Goal: Check status: Check status

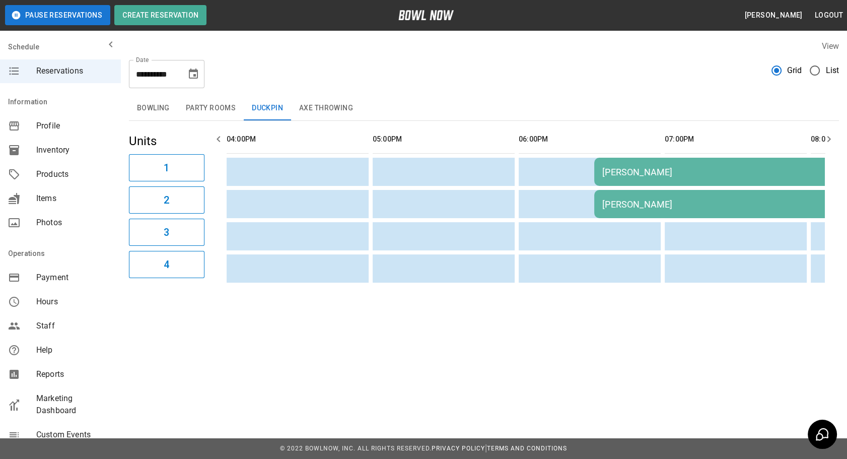
click at [195, 74] on icon "Choose date, selected date is Oct 9, 2025" at bounding box center [193, 74] width 12 height 12
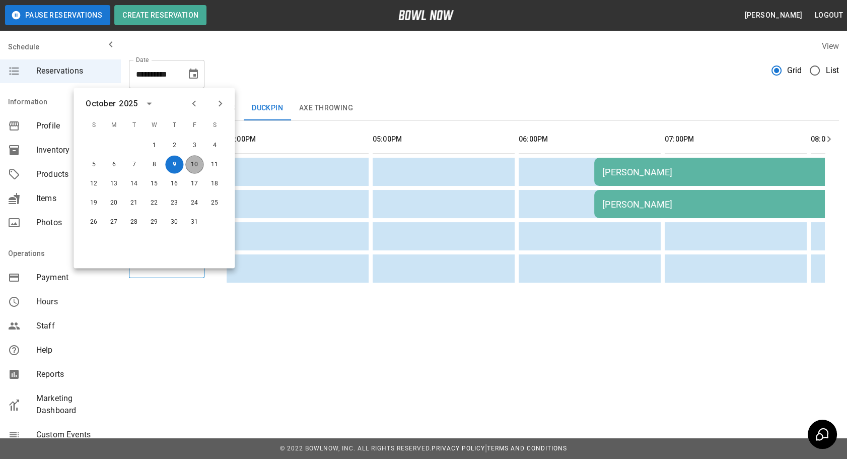
click at [194, 145] on button "10" at bounding box center [194, 165] width 18 height 18
type input "**********"
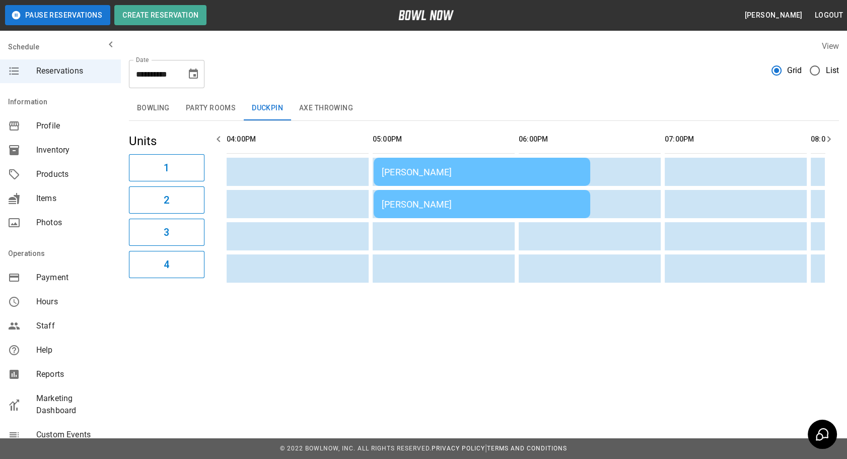
click at [347, 59] on div "**********" at bounding box center [484, 70] width 710 height 36
click at [206, 101] on button "Party Rooms" at bounding box center [211, 108] width 66 height 24
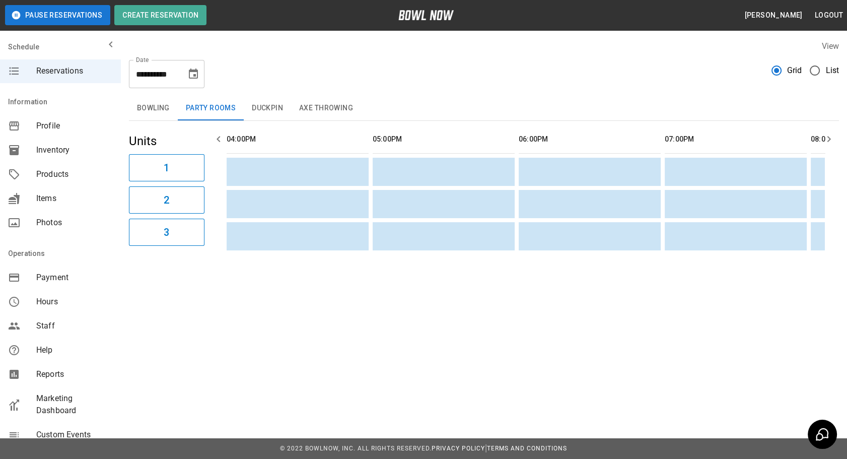
click at [310, 104] on button "Axe Throwing" at bounding box center [326, 108] width 70 height 24
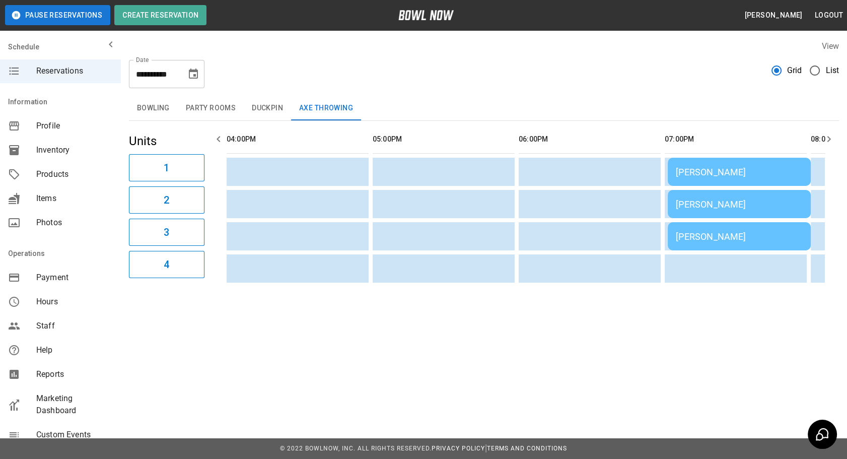
click at [262, 111] on button "Duckpin" at bounding box center [267, 108] width 47 height 24
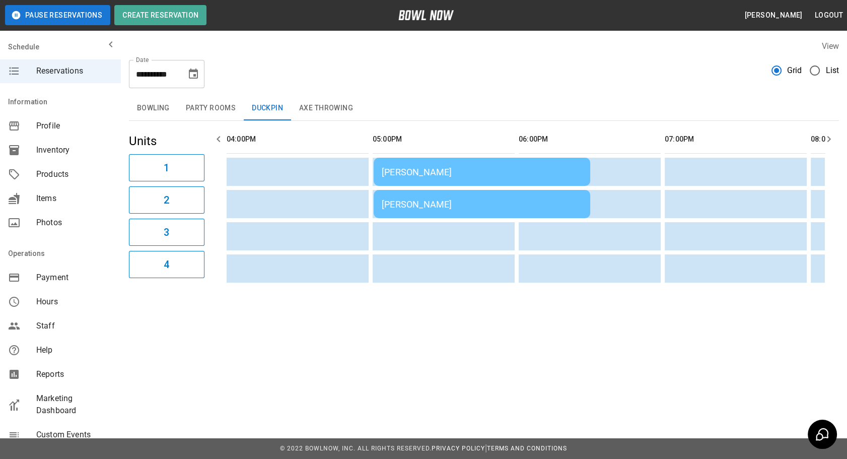
click at [446, 145] on td "[PERSON_NAME]" at bounding box center [482, 172] width 217 height 28
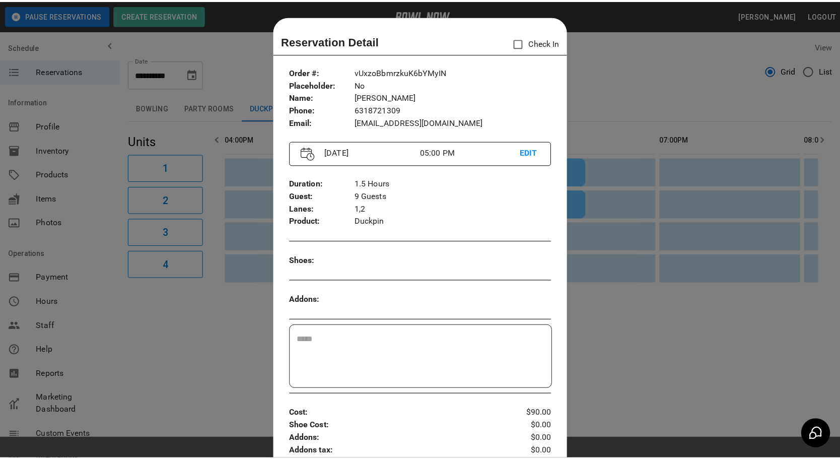
scroll to position [16, 0]
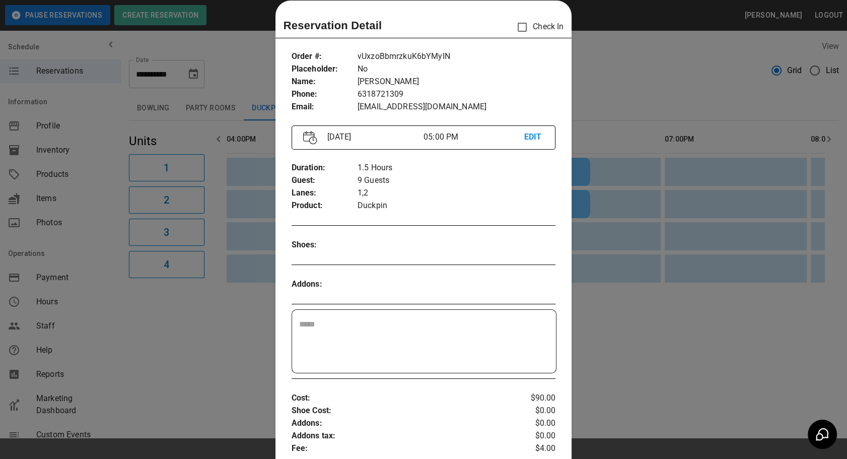
click at [602, 105] on div at bounding box center [423, 229] width 847 height 459
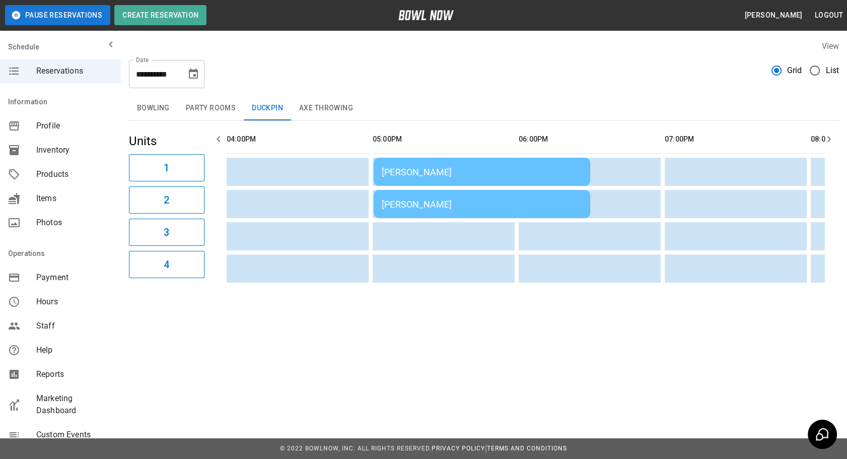
click at [309, 105] on button "Axe Throwing" at bounding box center [326, 108] width 70 height 24
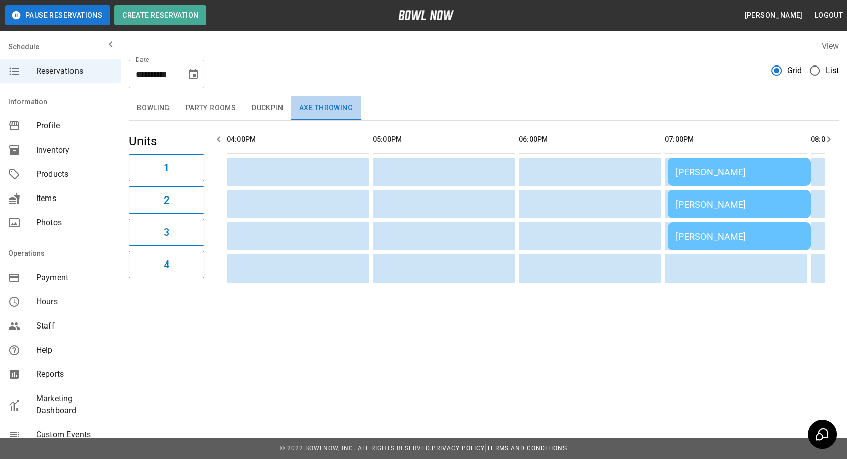
click at [309, 105] on button "Axe Throwing" at bounding box center [326, 108] width 70 height 24
click at [267, 106] on button "Duckpin" at bounding box center [267, 108] width 47 height 24
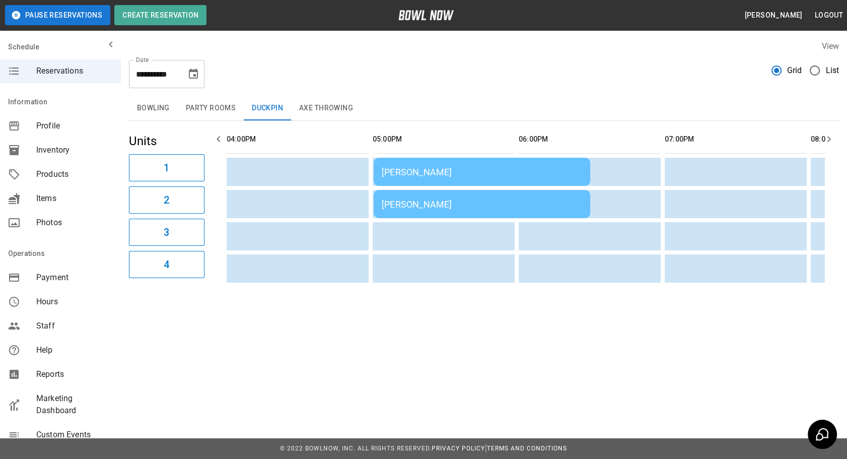
click at [218, 102] on button "Party Rooms" at bounding box center [211, 108] width 66 height 24
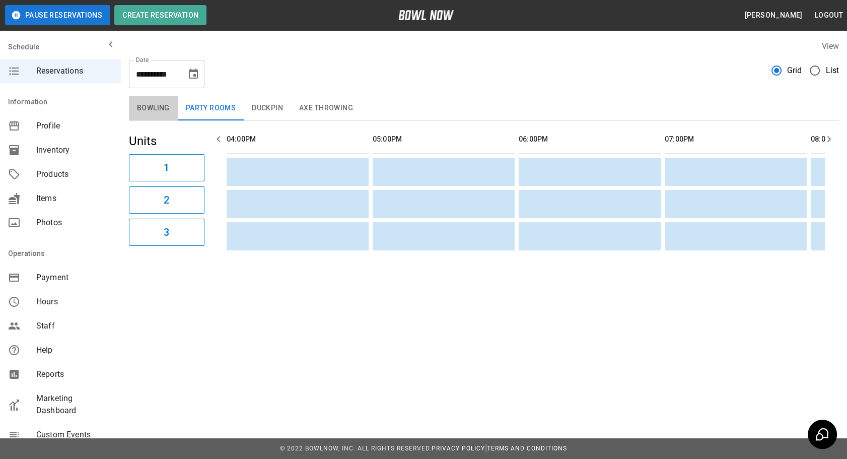
click at [155, 108] on button "Bowling" at bounding box center [153, 108] width 49 height 24
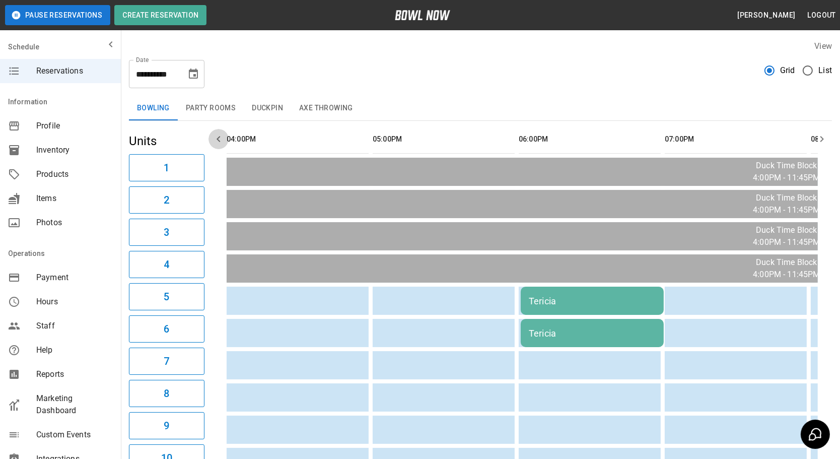
click at [224, 136] on icon "button" at bounding box center [219, 139] width 12 height 12
click at [223, 136] on icon "button" at bounding box center [219, 139] width 12 height 12
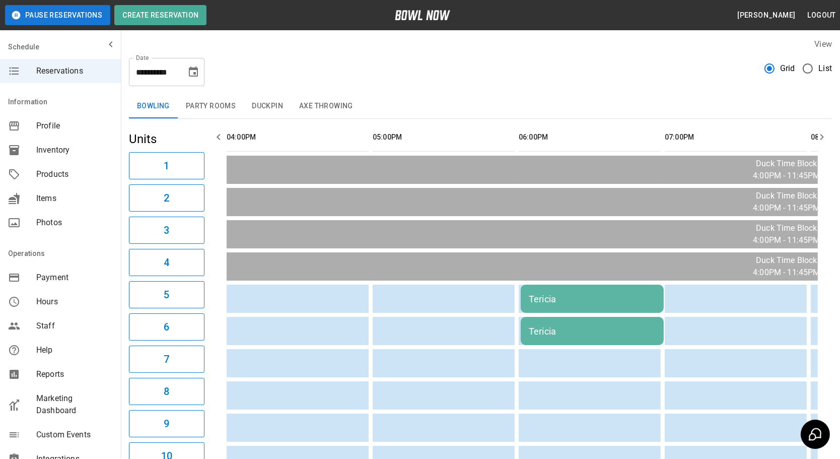
scroll to position [0, 0]
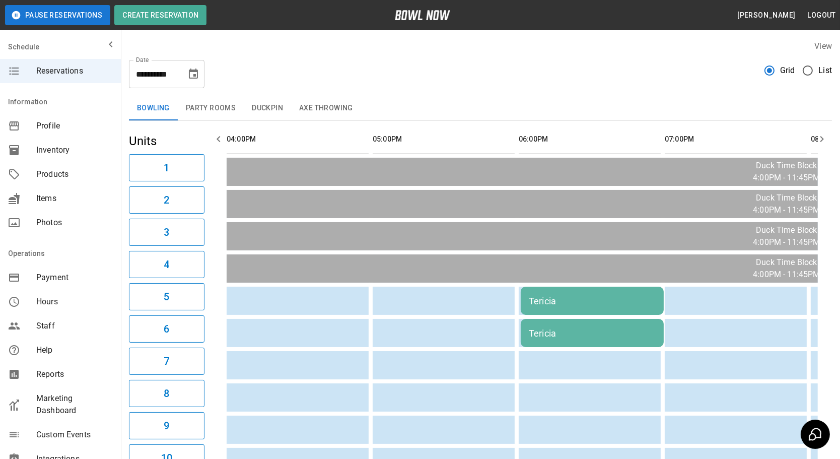
click at [653, 136] on icon "button" at bounding box center [822, 139] width 12 height 12
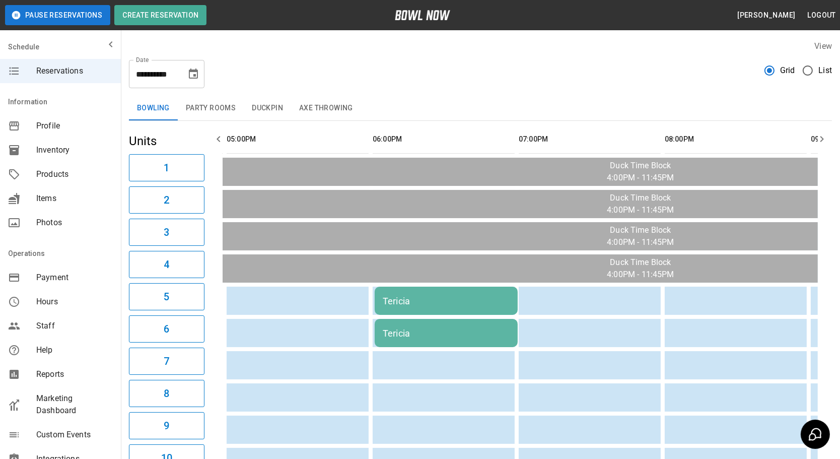
click at [653, 136] on icon "button" at bounding box center [822, 139] width 12 height 12
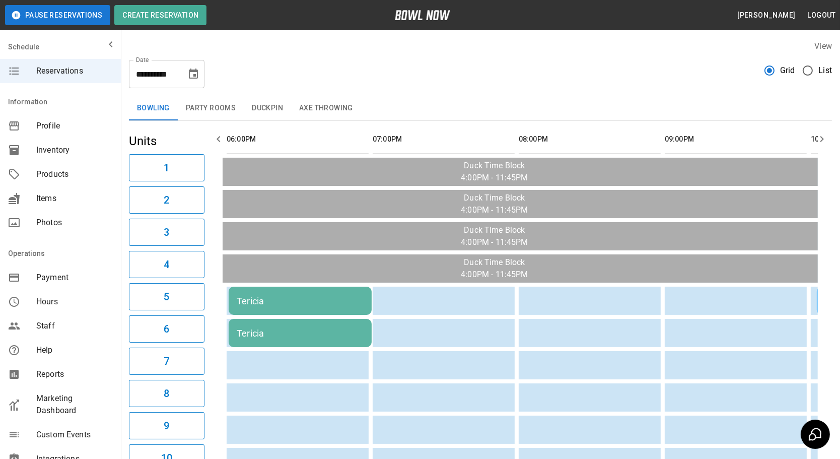
click at [653, 136] on icon "button" at bounding box center [822, 139] width 12 height 12
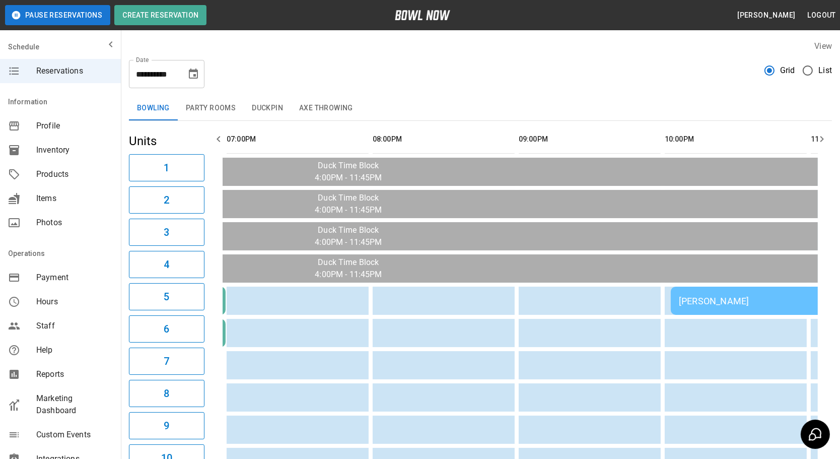
click at [653, 136] on icon "button" at bounding box center [822, 139] width 12 height 12
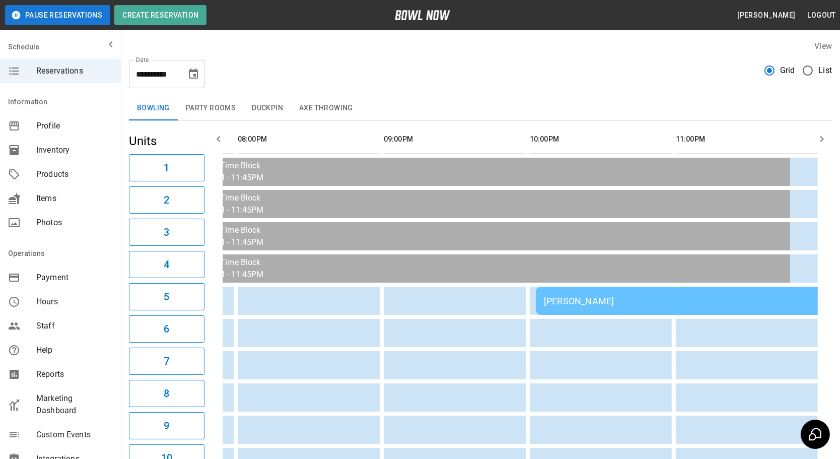
click at [653, 136] on icon "button" at bounding box center [822, 139] width 12 height 12
click at [546, 145] on div "[PERSON_NAME]" at bounding box center [681, 301] width 274 height 11
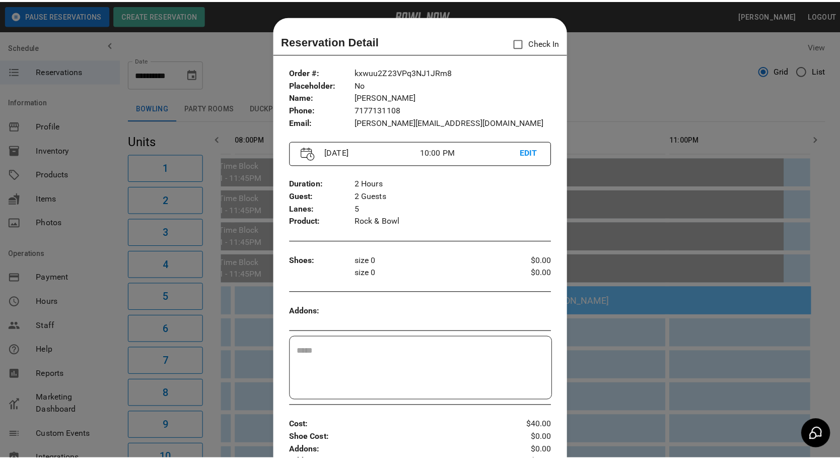
scroll to position [16, 0]
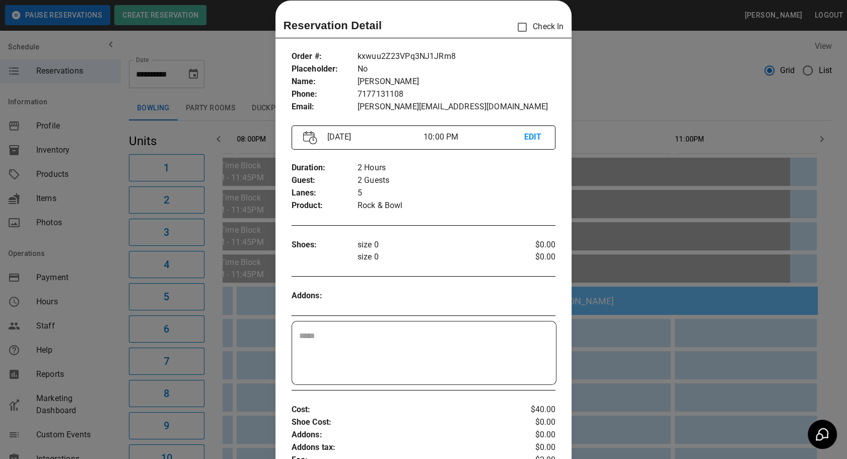
click at [579, 96] on div at bounding box center [423, 229] width 847 height 459
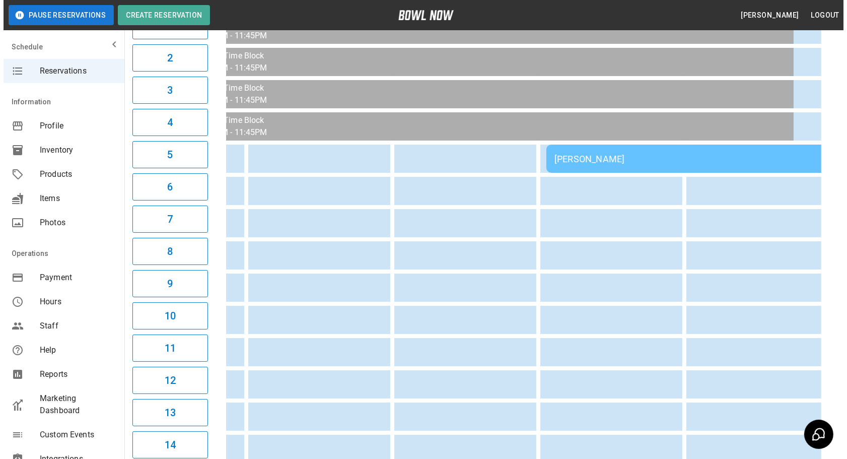
scroll to position [91, 0]
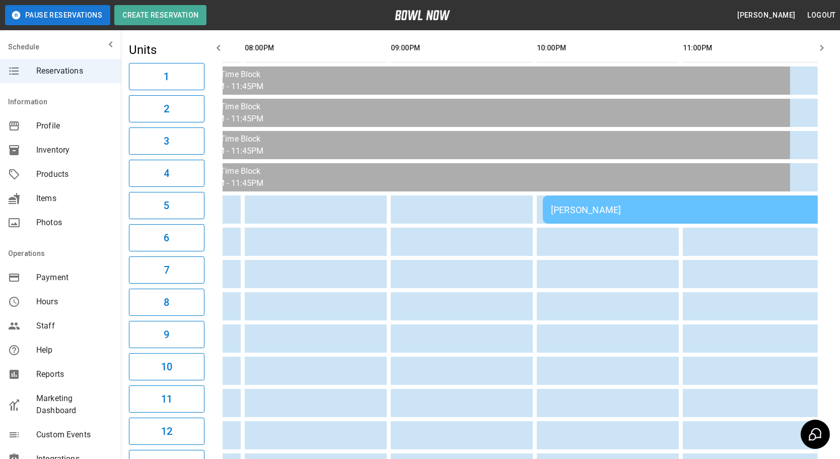
click at [579, 145] on div "[PERSON_NAME]" at bounding box center [688, 209] width 274 height 11
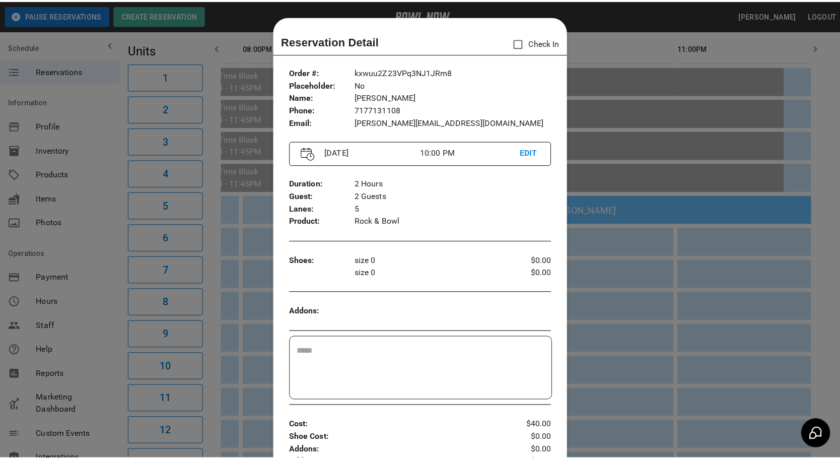
scroll to position [16, 0]
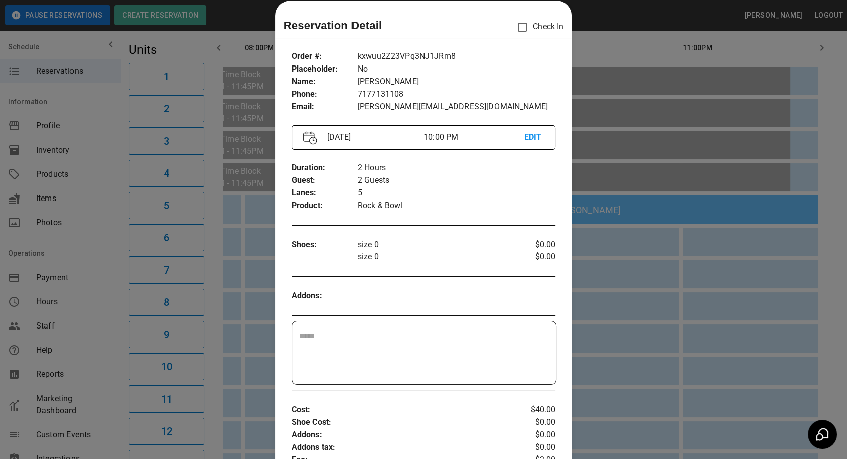
click at [605, 145] on div at bounding box center [423, 229] width 847 height 459
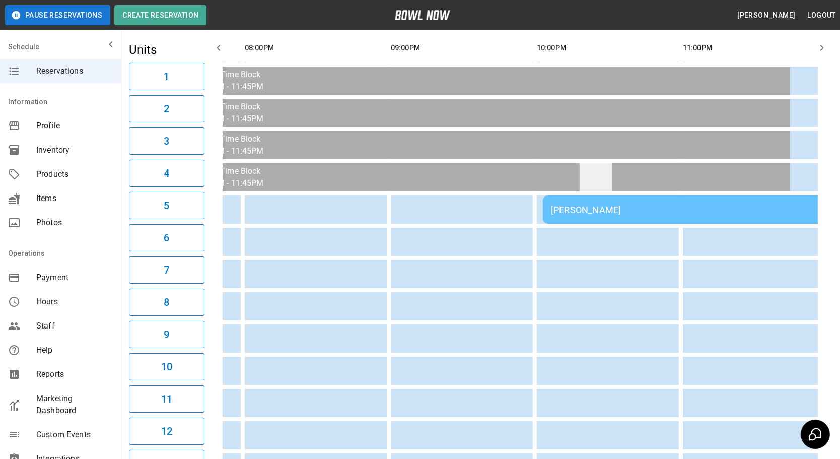
scroll to position [0, 549]
click at [221, 49] on icon "button" at bounding box center [219, 48] width 12 height 12
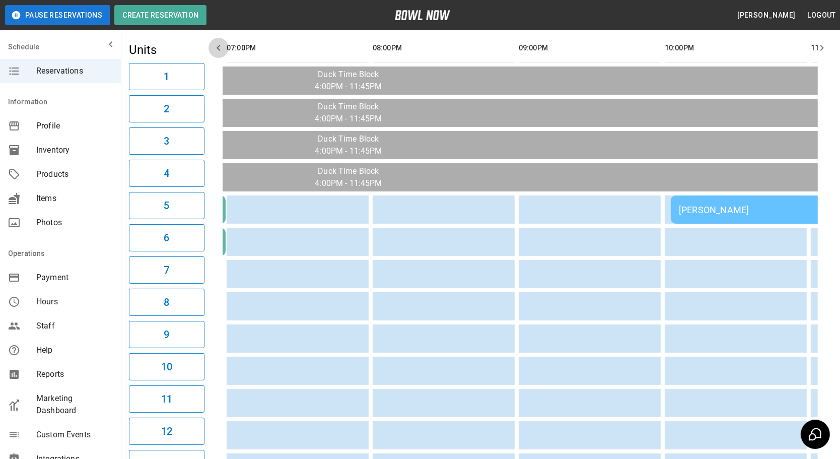
click at [221, 49] on icon "button" at bounding box center [219, 48] width 12 height 12
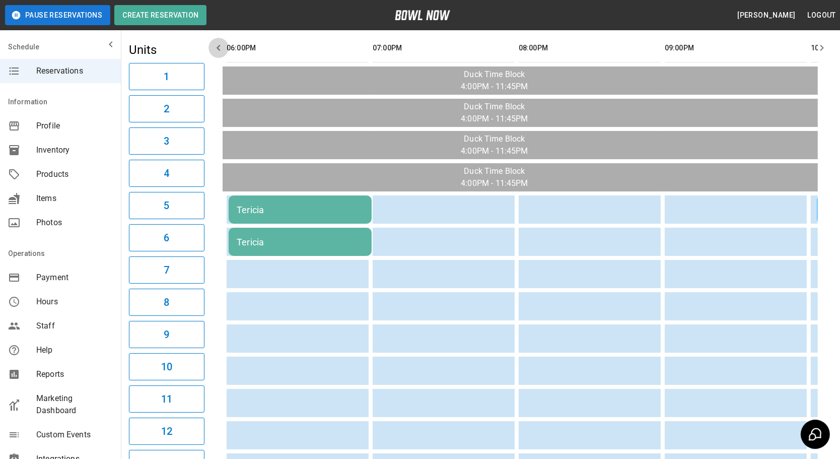
click at [221, 49] on icon "button" at bounding box center [219, 48] width 12 height 12
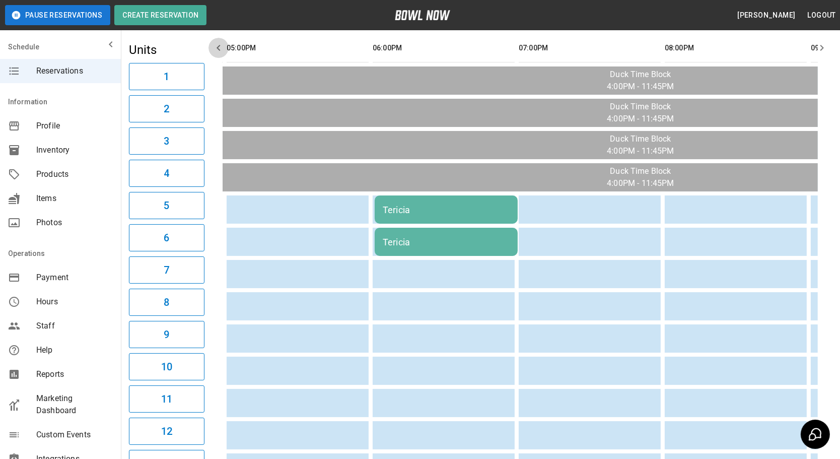
click at [221, 49] on icon "button" at bounding box center [219, 48] width 12 height 12
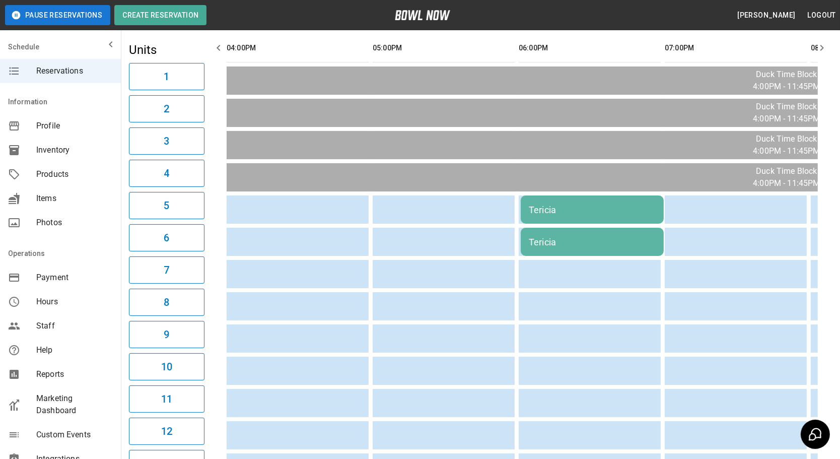
click at [550, 145] on div "Tericia" at bounding box center [592, 209] width 127 height 11
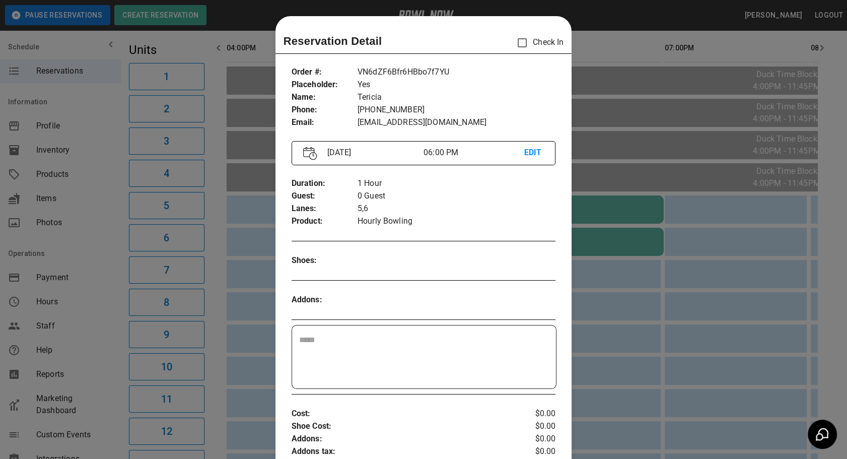
click at [630, 145] on div at bounding box center [423, 229] width 847 height 459
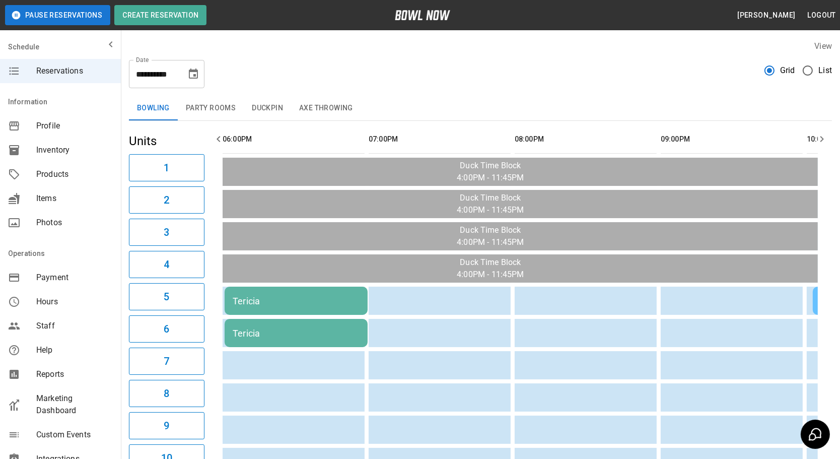
scroll to position [0, 156]
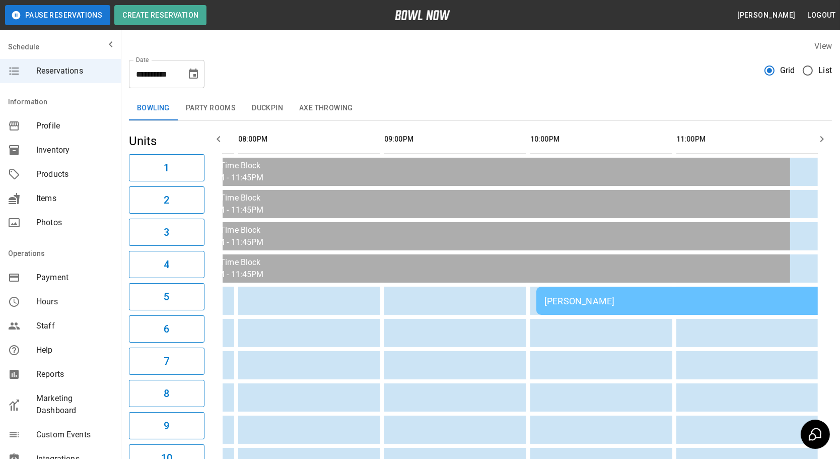
click at [561, 145] on div "[PERSON_NAME]" at bounding box center [681, 301] width 274 height 11
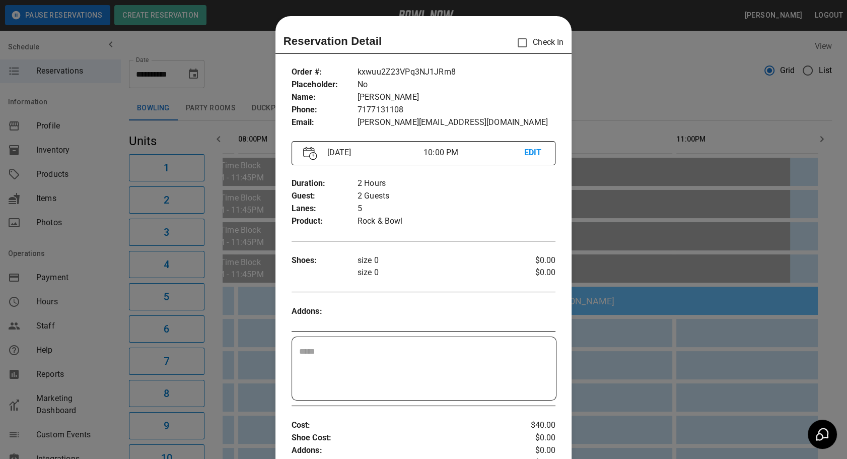
click at [599, 68] on div at bounding box center [423, 229] width 847 height 459
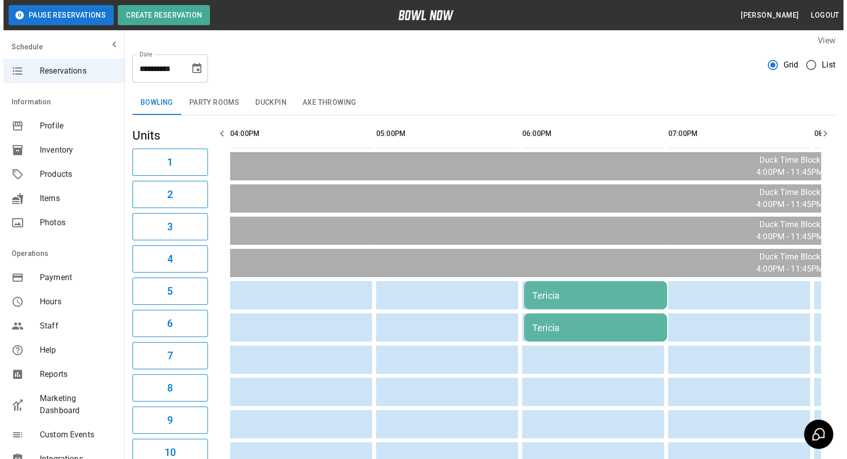
scroll to position [0, 0]
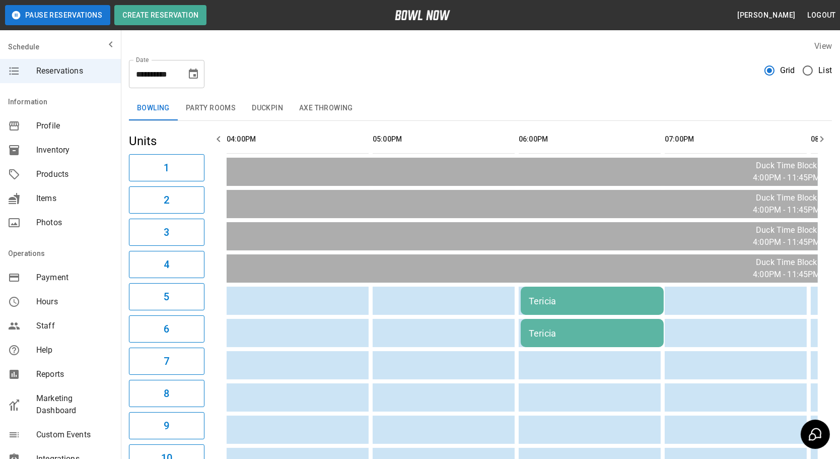
click at [272, 104] on button "Duckpin" at bounding box center [267, 108] width 47 height 24
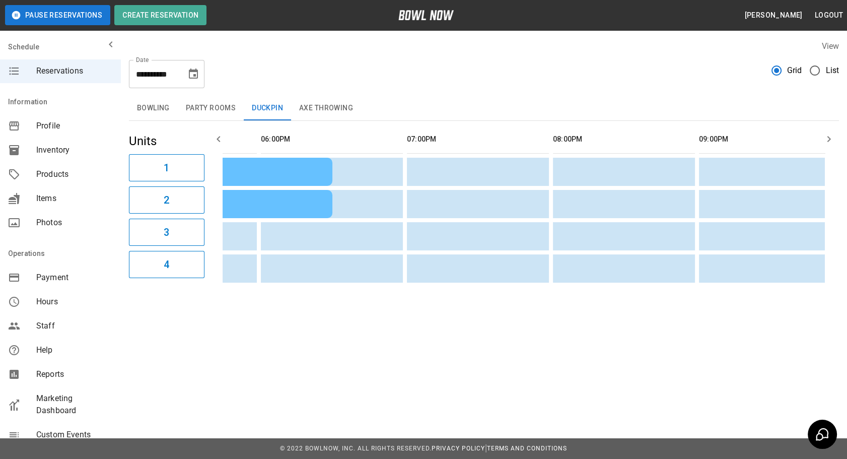
scroll to position [0, 41]
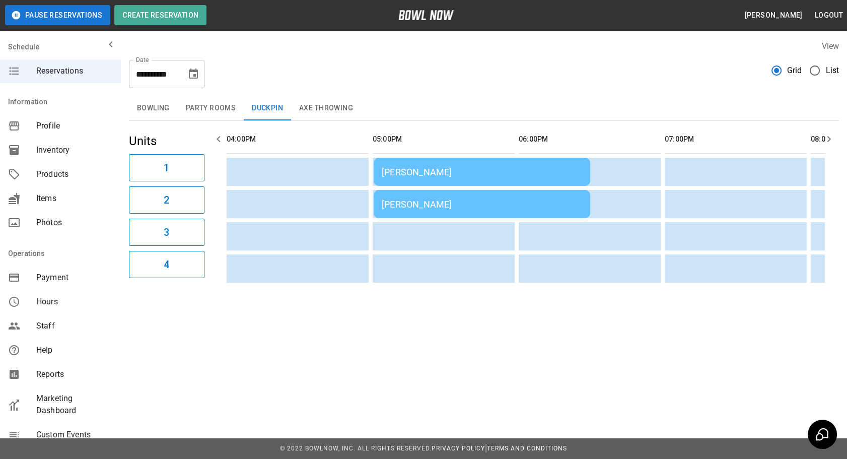
click at [334, 113] on button "Axe Throwing" at bounding box center [326, 108] width 70 height 24
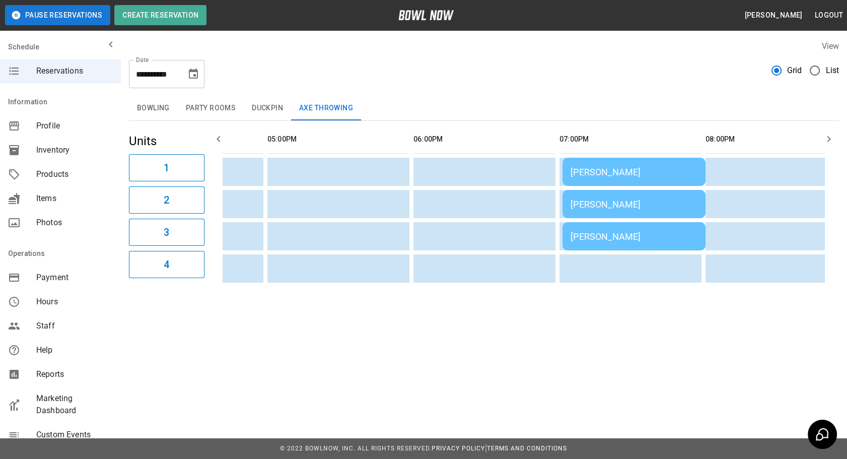
click at [618, 145] on td "[PERSON_NAME]" at bounding box center [634, 236] width 143 height 28
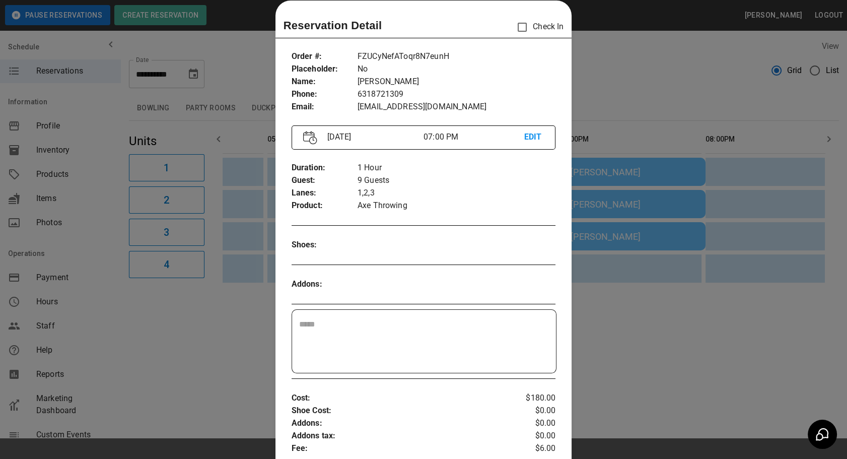
click at [653, 145] on div at bounding box center [423, 229] width 847 height 459
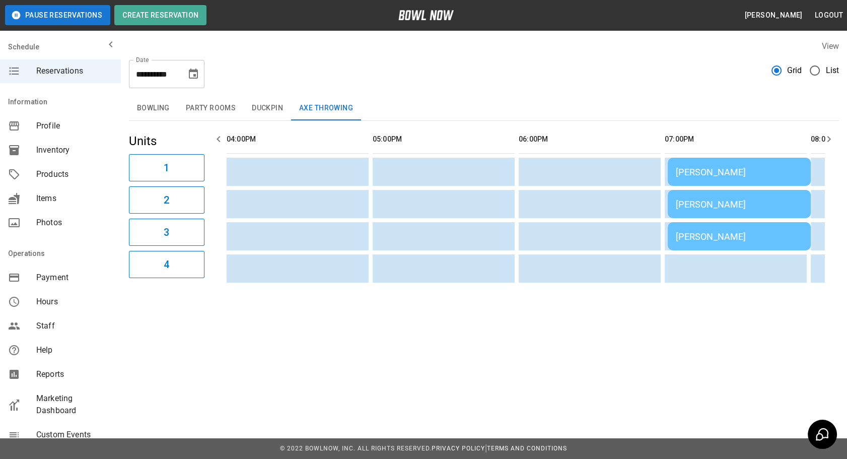
click at [162, 104] on button "Bowling" at bounding box center [153, 108] width 49 height 24
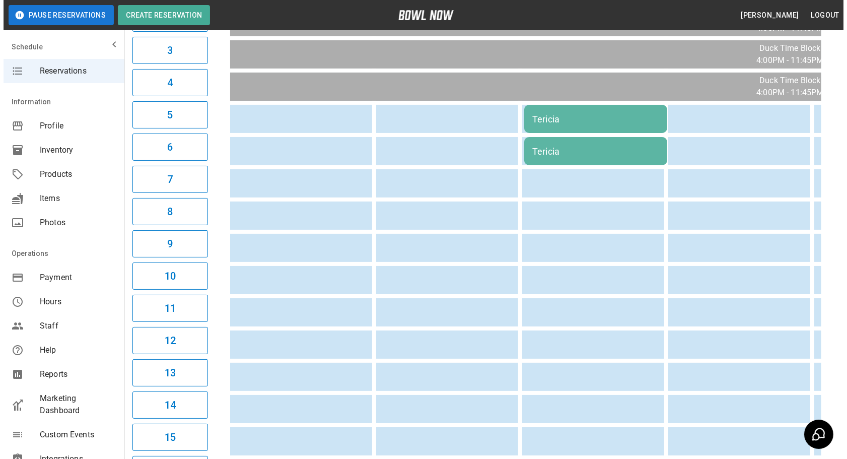
scroll to position [229, 0]
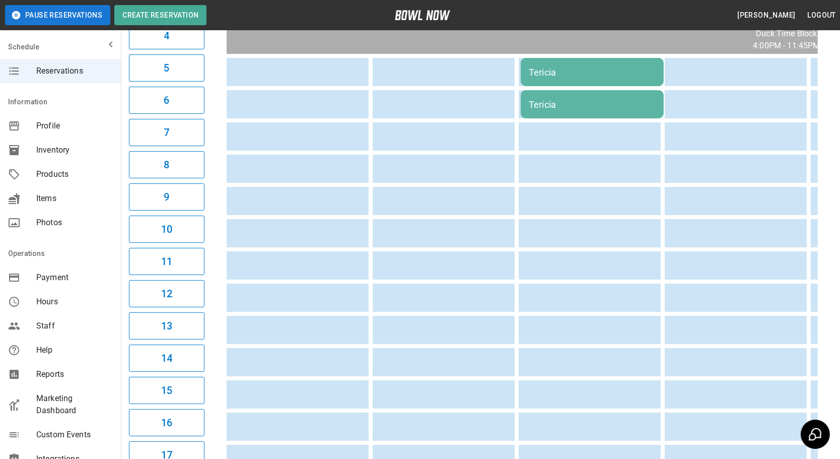
click at [585, 92] on td "Tericia" at bounding box center [592, 104] width 143 height 28
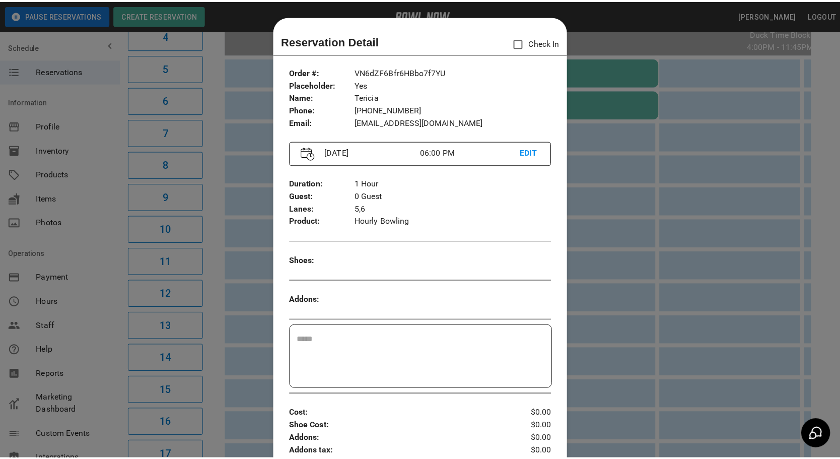
scroll to position [16, 0]
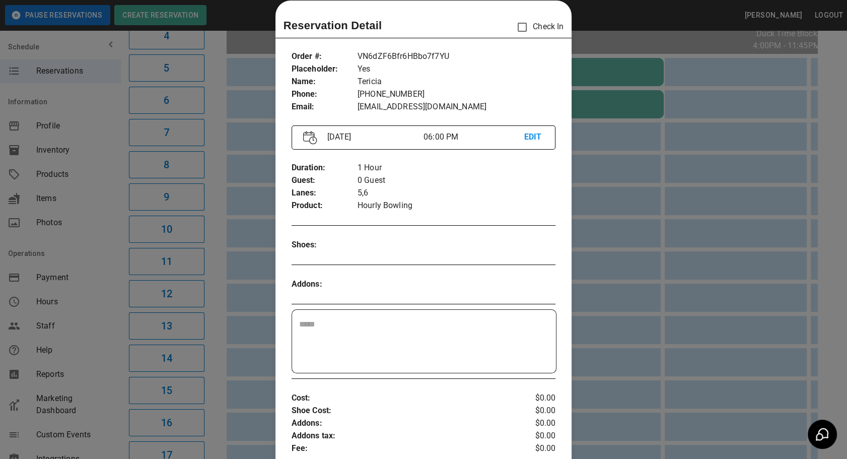
click at [608, 145] on div at bounding box center [423, 229] width 847 height 459
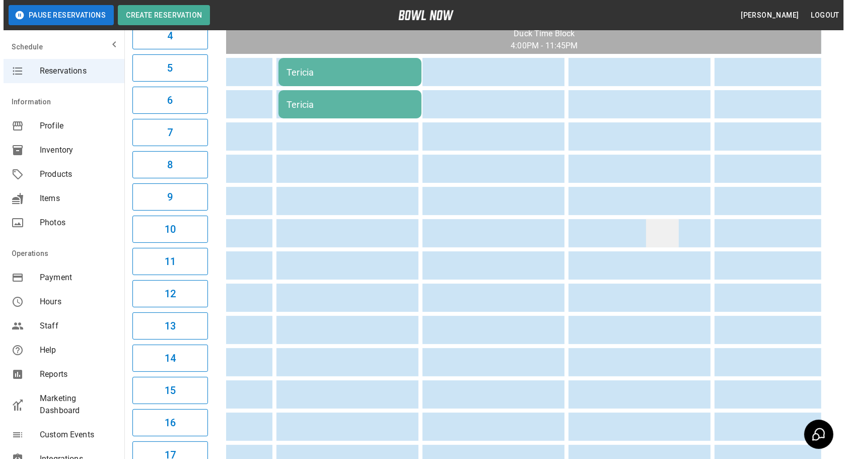
scroll to position [0, 556]
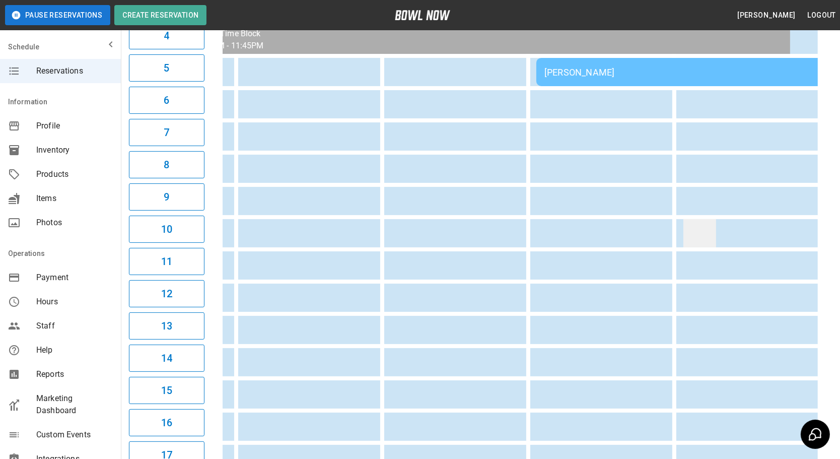
drag, startPoint x: 533, startPoint y: 234, endPoint x: 680, endPoint y: 235, distance: 147.6
click at [638, 62] on td "[PERSON_NAME]" at bounding box center [681, 72] width 290 height 28
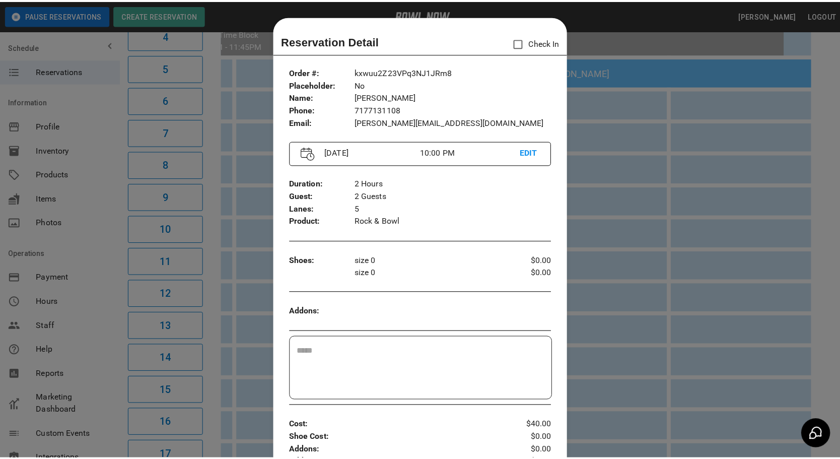
scroll to position [16, 0]
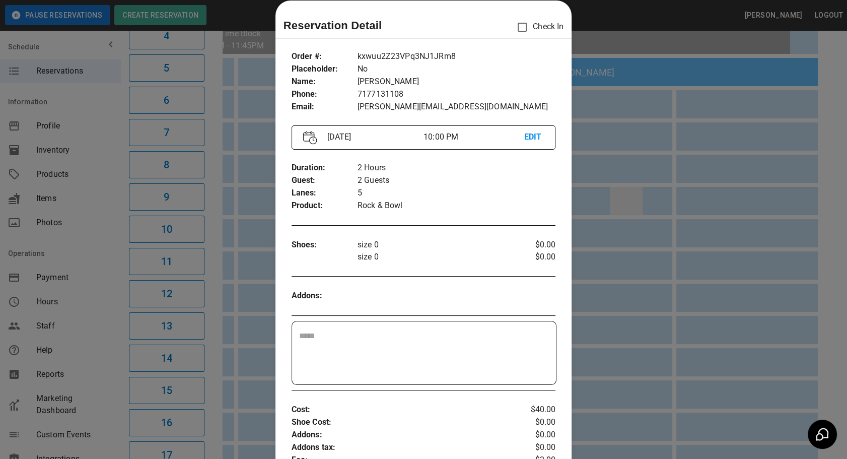
drag, startPoint x: 608, startPoint y: 186, endPoint x: 615, endPoint y: 207, distance: 22.3
click at [611, 145] on div at bounding box center [423, 229] width 847 height 459
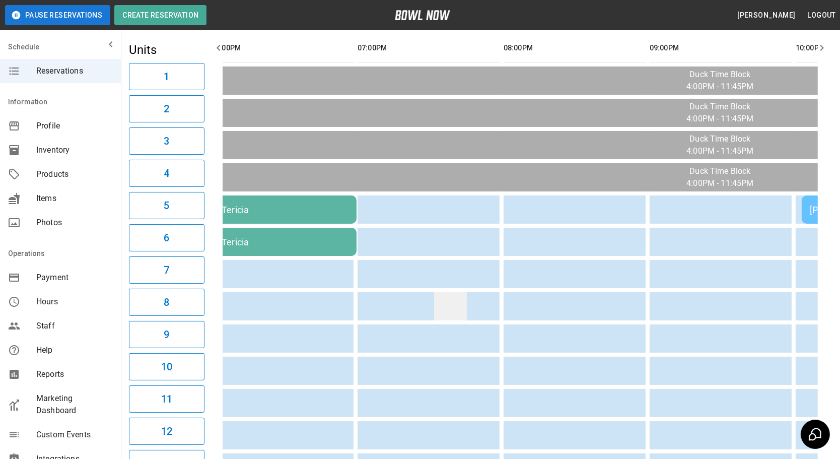
scroll to position [0, 0]
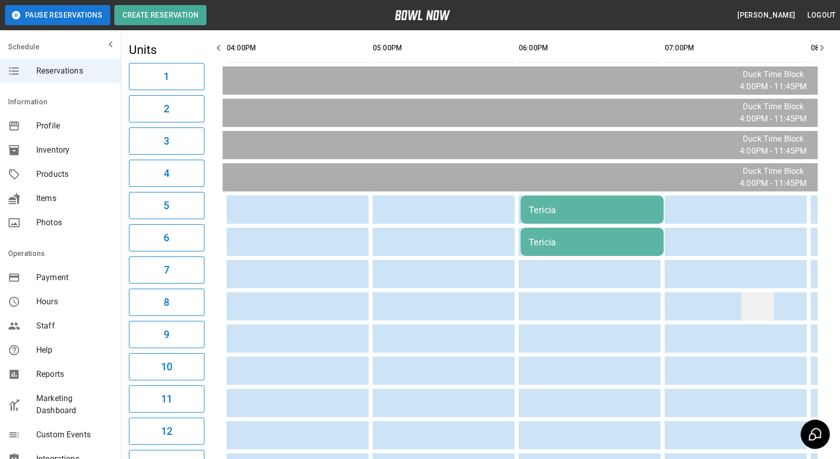
drag, startPoint x: 535, startPoint y: 285, endPoint x: 430, endPoint y: 299, distance: 106.1
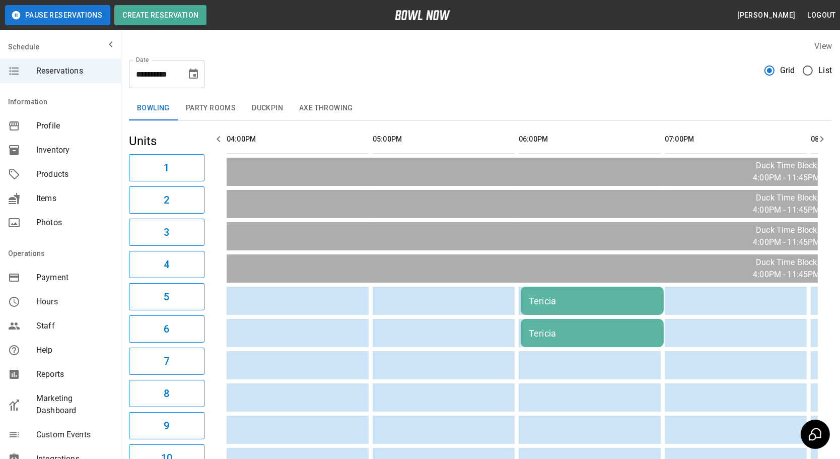
click at [193, 112] on button "Party Rooms" at bounding box center [211, 108] width 66 height 24
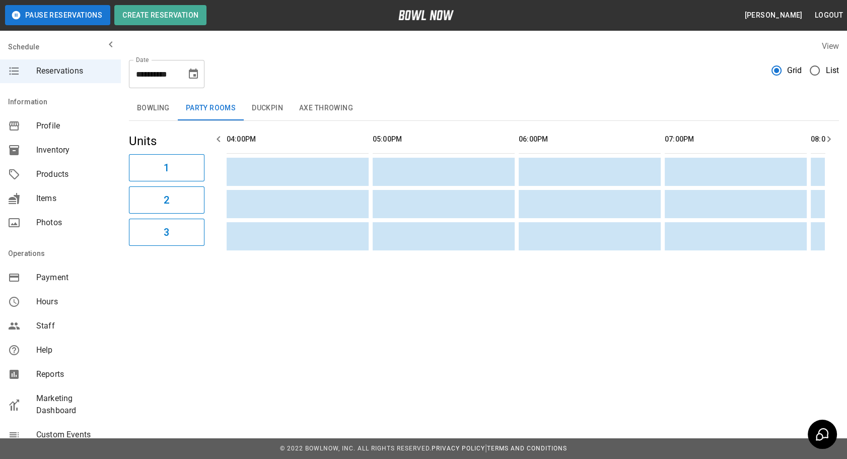
scroll to position [0, 549]
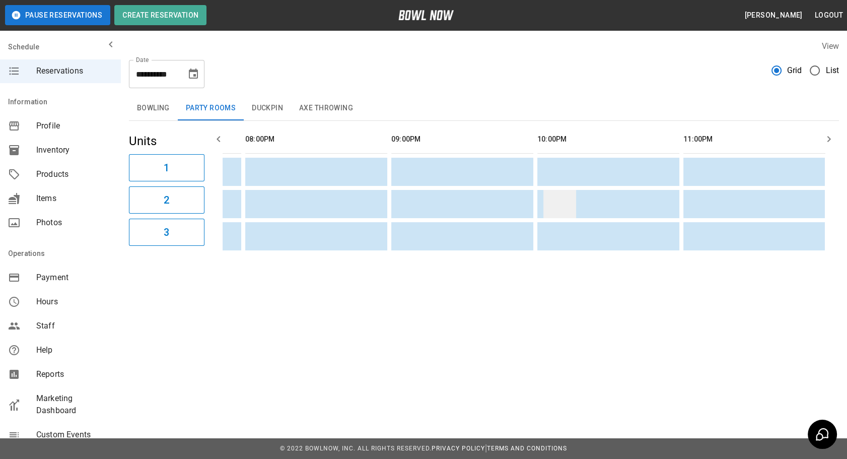
drag, startPoint x: 319, startPoint y: 226, endPoint x: 559, endPoint y: 214, distance: 240.0
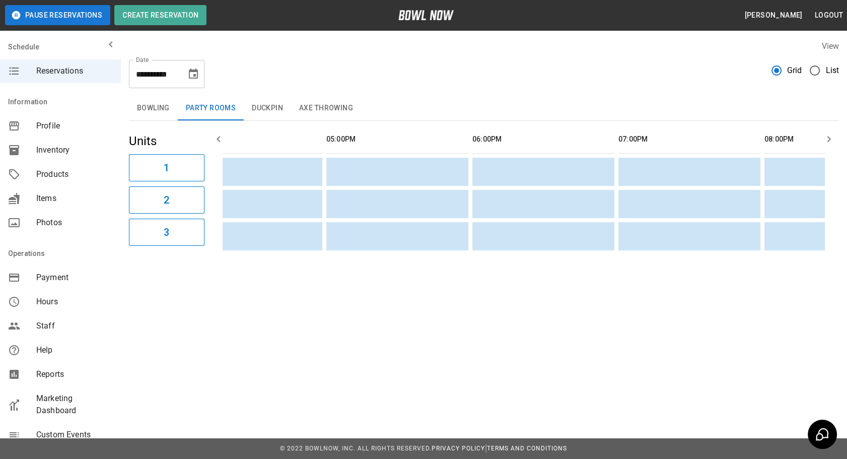
scroll to position [0, 0]
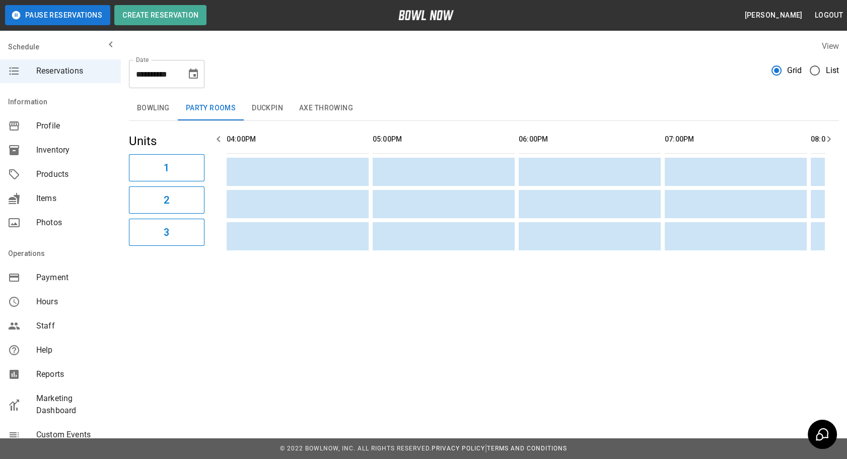
drag, startPoint x: 337, startPoint y: 201, endPoint x: 244, endPoint y: 186, distance: 94.9
click at [256, 113] on button "Duckpin" at bounding box center [267, 108] width 47 height 24
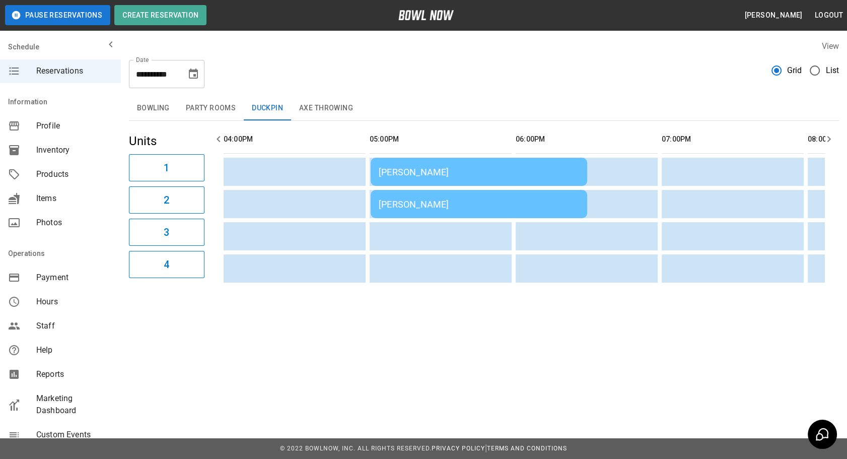
drag, startPoint x: 298, startPoint y: 201, endPoint x: 331, endPoint y: 207, distance: 33.3
click at [384, 145] on div "[PERSON_NAME]" at bounding box center [478, 204] width 200 height 11
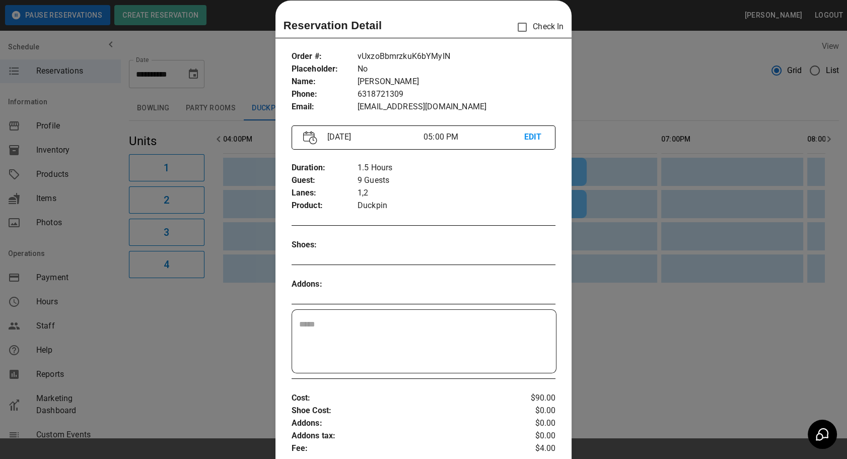
click at [644, 145] on div at bounding box center [423, 229] width 847 height 459
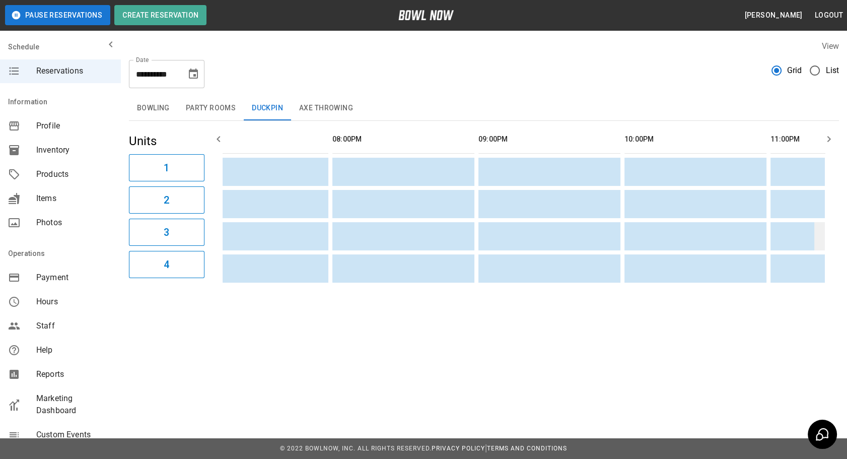
drag, startPoint x: 443, startPoint y: 249, endPoint x: 735, endPoint y: 246, distance: 292.1
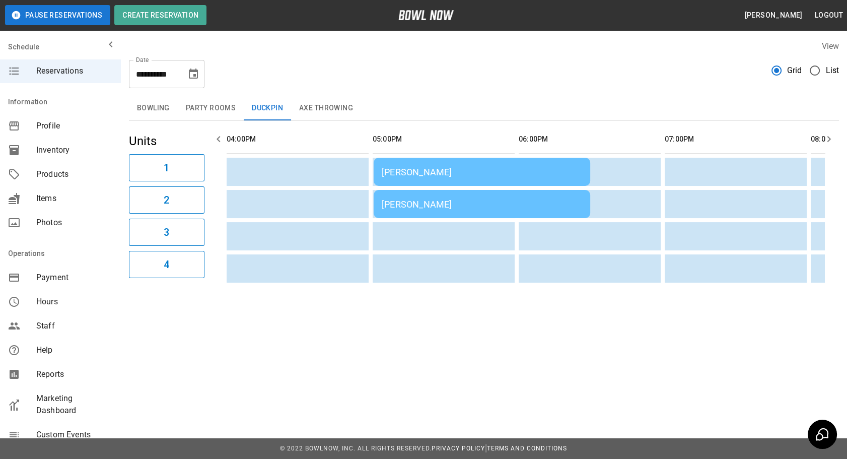
drag, startPoint x: 655, startPoint y: 239, endPoint x: 371, endPoint y: 202, distance: 286.9
click at [327, 101] on button "Axe Throwing" at bounding box center [326, 108] width 70 height 24
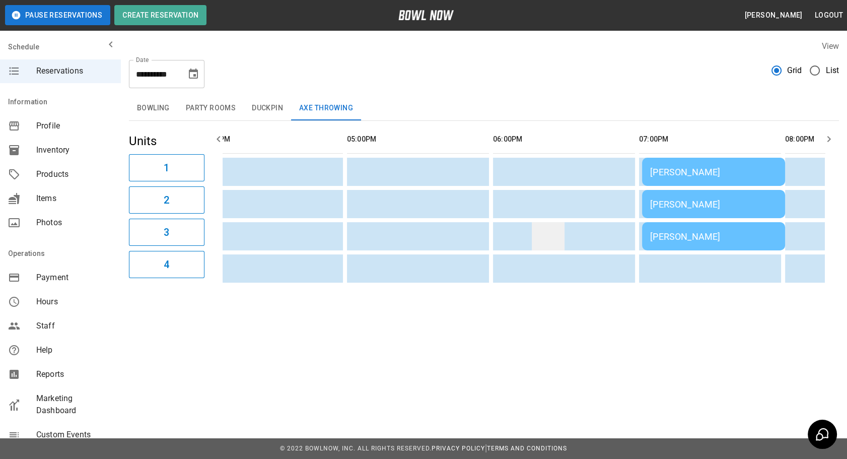
drag, startPoint x: 503, startPoint y: 221, endPoint x: 510, endPoint y: 221, distance: 7.6
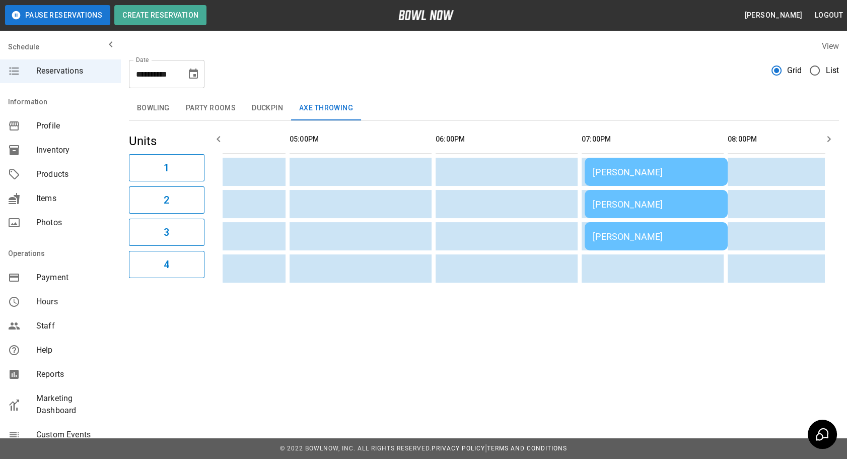
drag, startPoint x: 531, startPoint y: 224, endPoint x: 599, endPoint y: 227, distance: 68.0
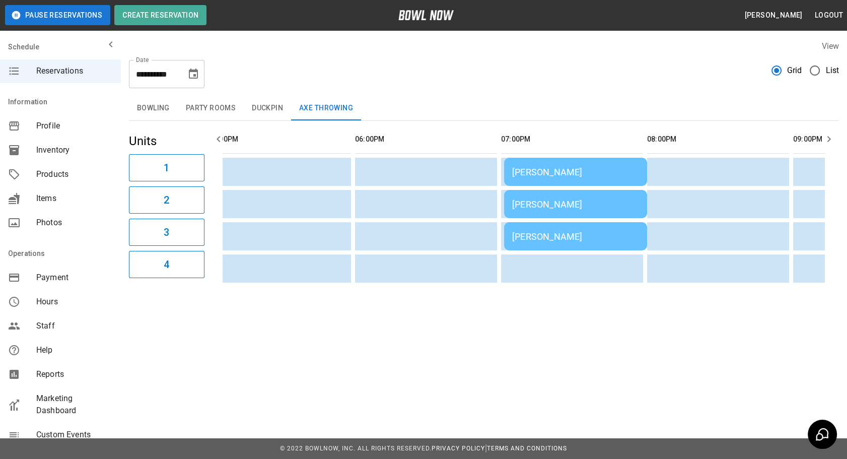
click at [534, 145] on div "[PERSON_NAME]" at bounding box center [575, 204] width 127 height 11
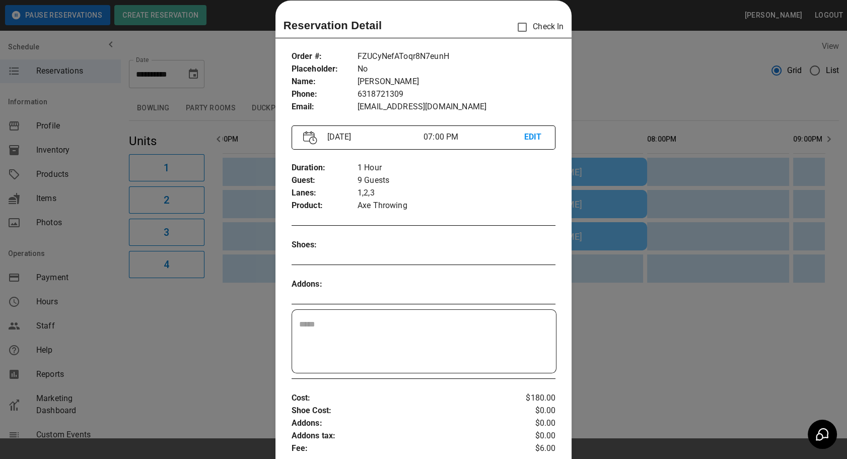
click at [653, 145] on div at bounding box center [423, 229] width 847 height 459
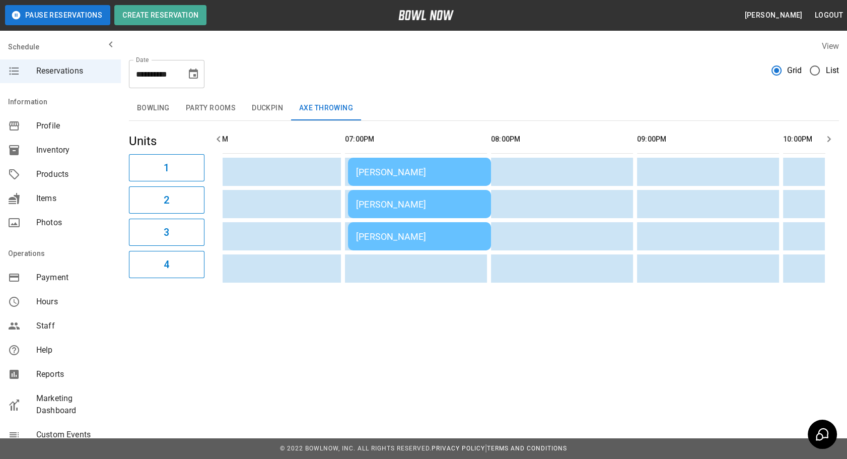
drag, startPoint x: 416, startPoint y: 268, endPoint x: 672, endPoint y: 276, distance: 256.4
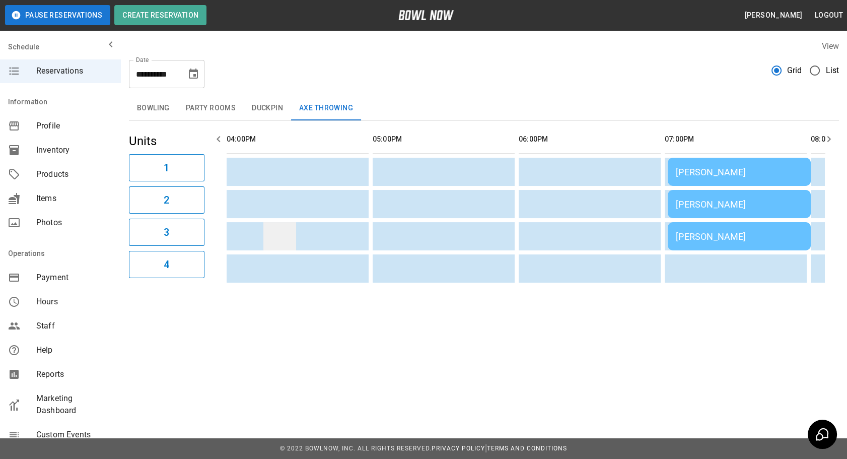
drag, startPoint x: 358, startPoint y: 260, endPoint x: 265, endPoint y: 236, distance: 95.8
click at [157, 109] on button "Bowling" at bounding box center [153, 108] width 49 height 24
click at [445, 60] on div "**********" at bounding box center [484, 70] width 710 height 36
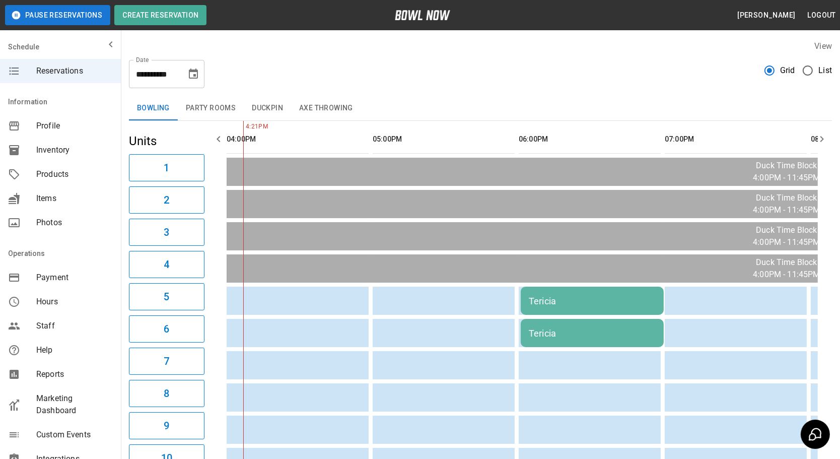
click at [562, 145] on td "Tericia" at bounding box center [592, 301] width 143 height 28
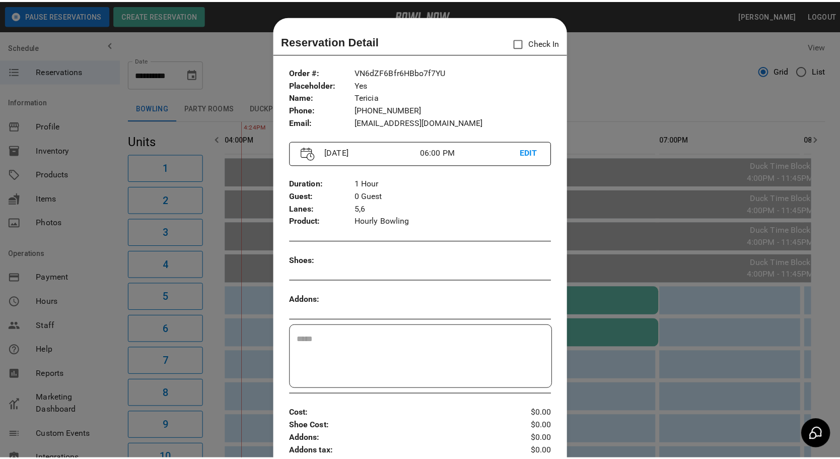
scroll to position [16, 0]
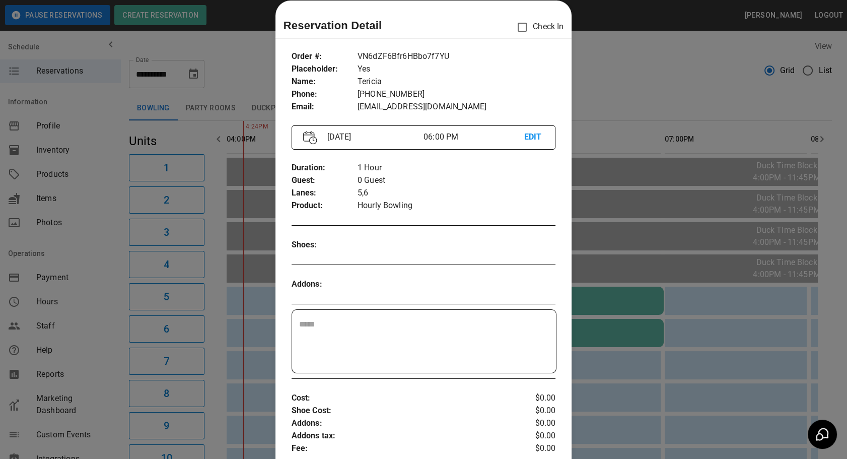
click at [653, 145] on div at bounding box center [423, 229] width 847 height 459
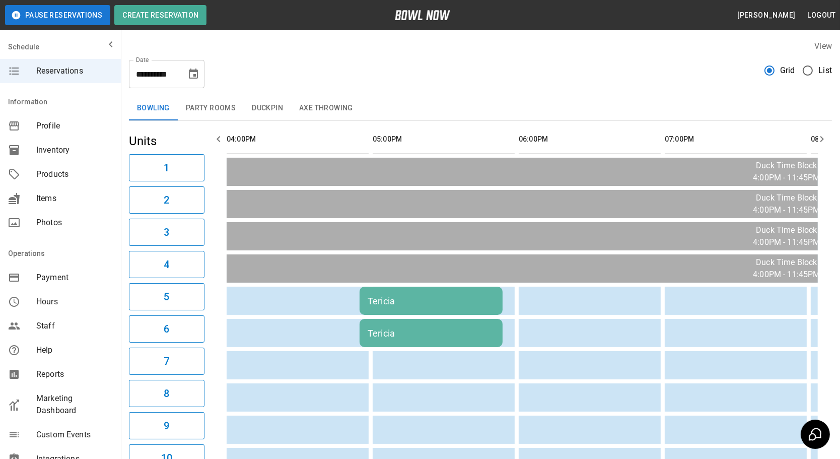
scroll to position [0, 161]
